Goal: Navigation & Orientation: Find specific page/section

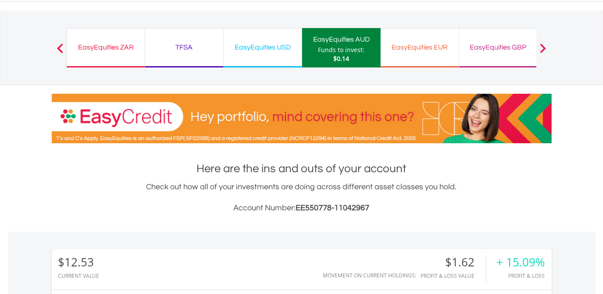
scroll to position [39, 0]
click at [269, 54] on div "EasyEquities USD Funds to invest: $0.14" at bounding box center [263, 47] width 79 height 39
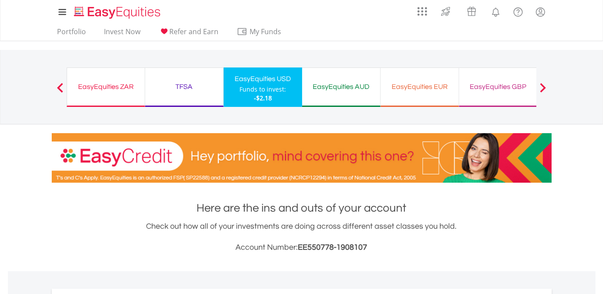
scroll to position [84, 167]
drag, startPoint x: 357, startPoint y: 81, endPoint x: 410, endPoint y: 86, distance: 52.9
click at [357, 81] on div "EasyEquities AUD" at bounding box center [341, 87] width 68 height 12
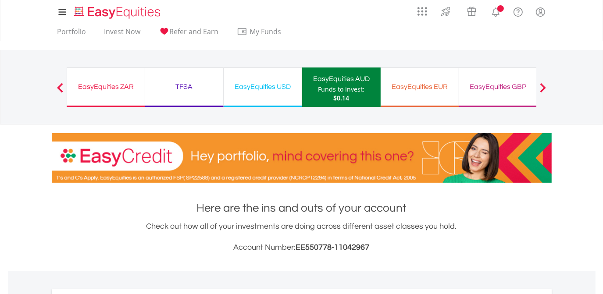
scroll to position [84, 167]
click at [58, 88] on button "Previous" at bounding box center [60, 91] width 18 height 9
click at [101, 88] on div "EasyEquities ZAR" at bounding box center [105, 87] width 67 height 12
click at [174, 86] on div "TFSA" at bounding box center [184, 87] width 68 height 12
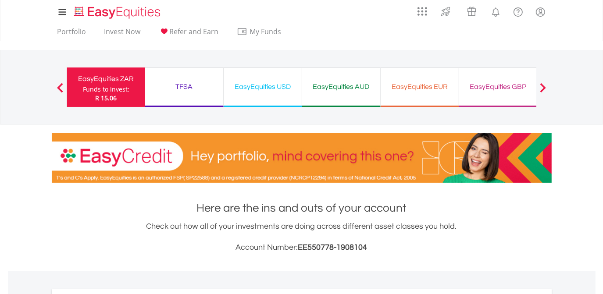
click at [60, 88] on button "Previous" at bounding box center [60, 91] width 18 height 9
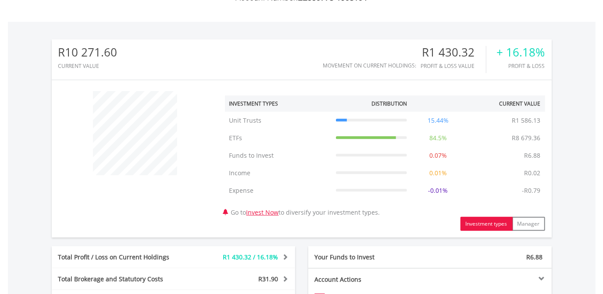
scroll to position [239, 0]
